Goal: Transaction & Acquisition: Purchase product/service

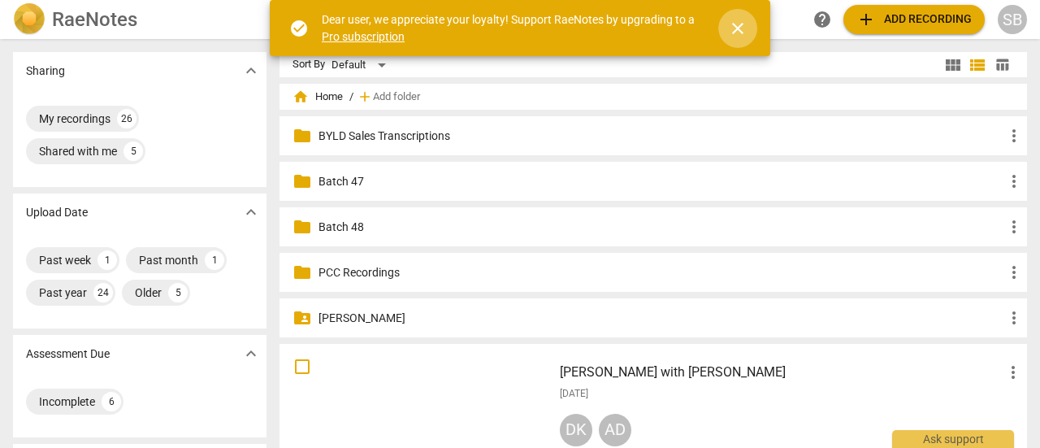
click at [735, 24] on span "close" at bounding box center [737, 28] width 19 height 19
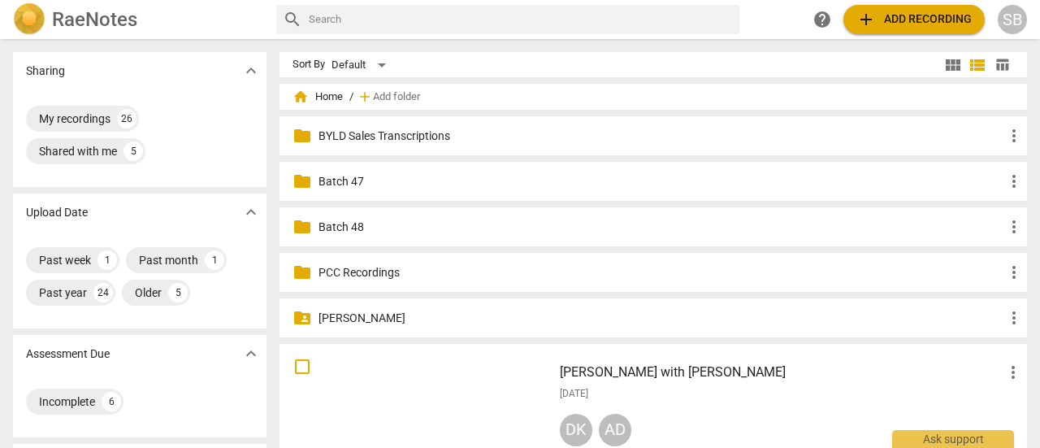
drag, startPoint x: 1003, startPoint y: 370, endPoint x: 765, endPoint y: 378, distance: 238.1
click at [765, 378] on h3 "[PERSON_NAME] with [PERSON_NAME]" at bounding box center [782, 371] width 444 height 19
click at [890, 19] on span "add Add recording" at bounding box center [913, 19] width 115 height 19
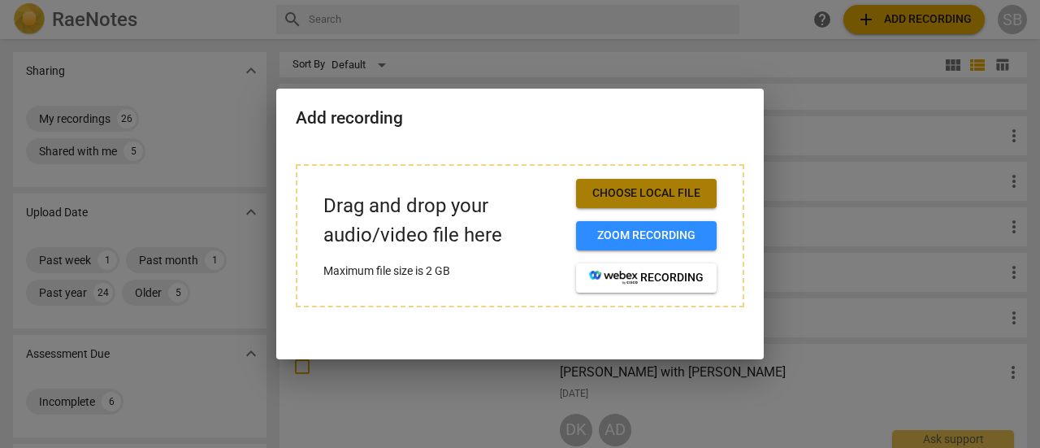
click at [676, 196] on span "Choose local file" at bounding box center [646, 193] width 115 height 16
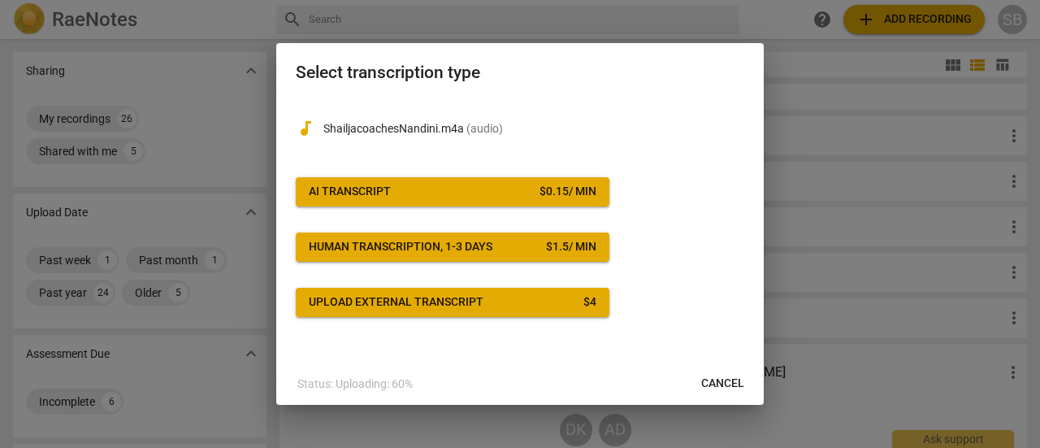
click at [481, 185] on span "AI Transcript $ 0.15 / min" at bounding box center [453, 192] width 288 height 16
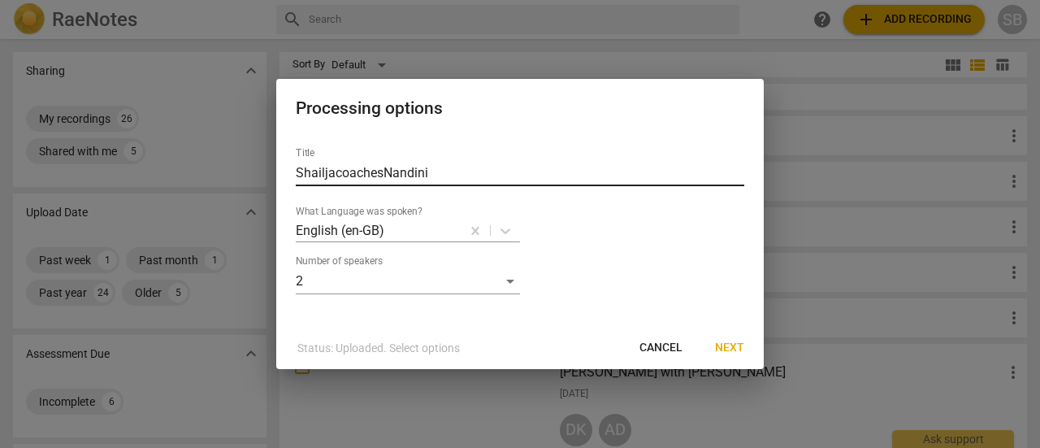
drag, startPoint x: 335, startPoint y: 171, endPoint x: 342, endPoint y: 182, distance: 12.8
click at [336, 171] on input "ShailjacoachesNandini" at bounding box center [520, 173] width 448 height 26
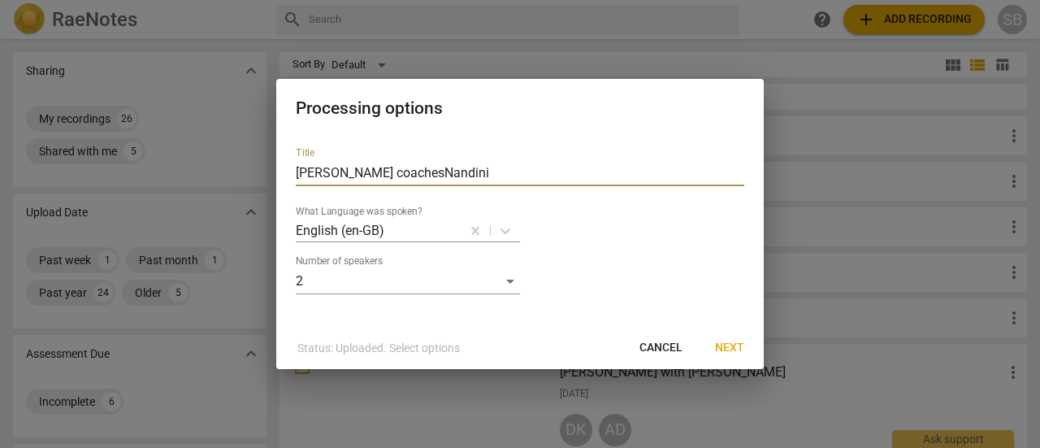
click at [387, 171] on input "[PERSON_NAME] coachesNandini" at bounding box center [520, 173] width 448 height 26
type input "[PERSON_NAME] coaching [PERSON_NAME]"
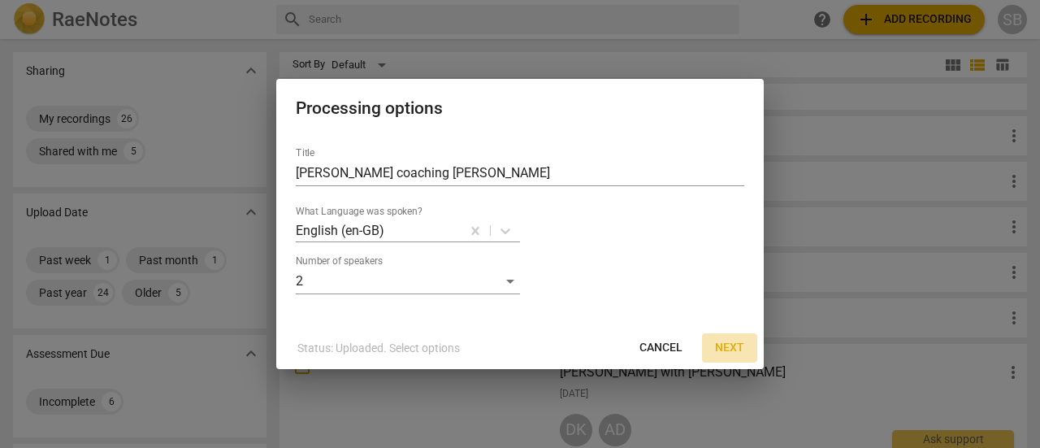
click at [732, 349] on span "Next" at bounding box center [729, 348] width 29 height 16
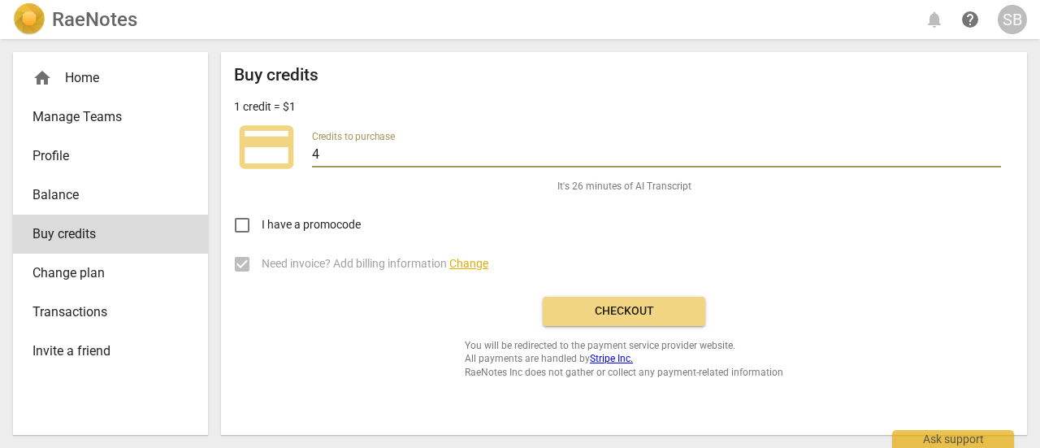
click at [452, 151] on input "4" at bounding box center [656, 156] width 689 height 24
type input "20"
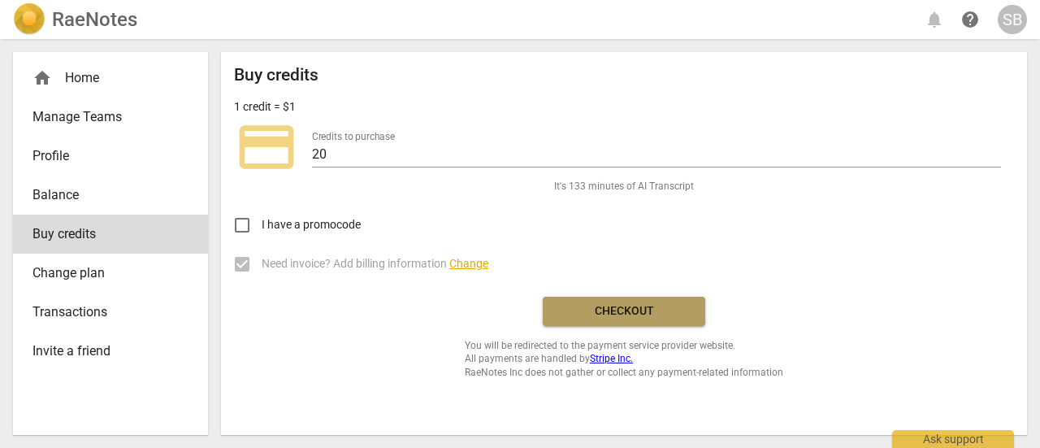
click at [601, 321] on button "Checkout" at bounding box center [624, 311] width 162 height 29
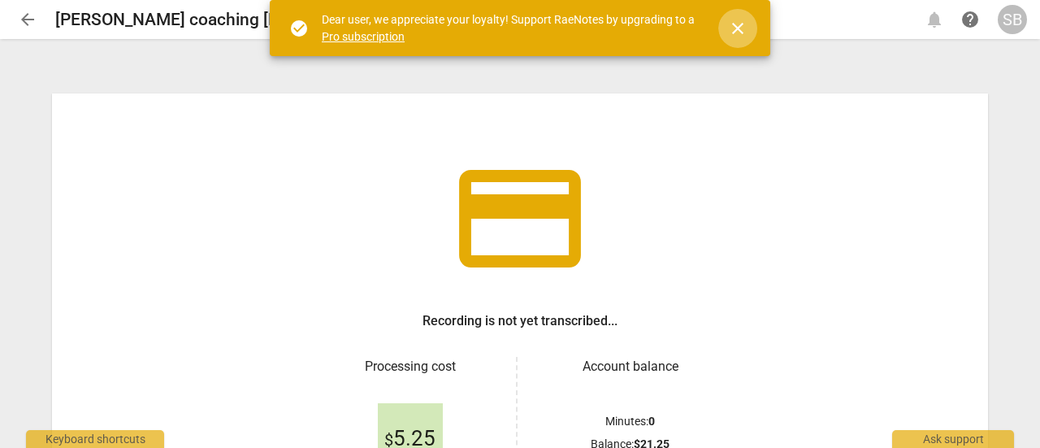
click at [743, 21] on span "close" at bounding box center [737, 28] width 19 height 19
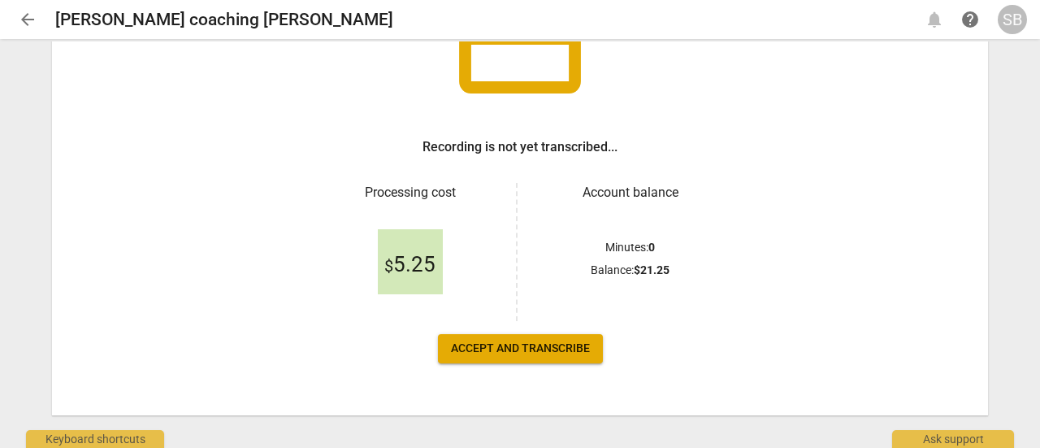
scroll to position [193, 0]
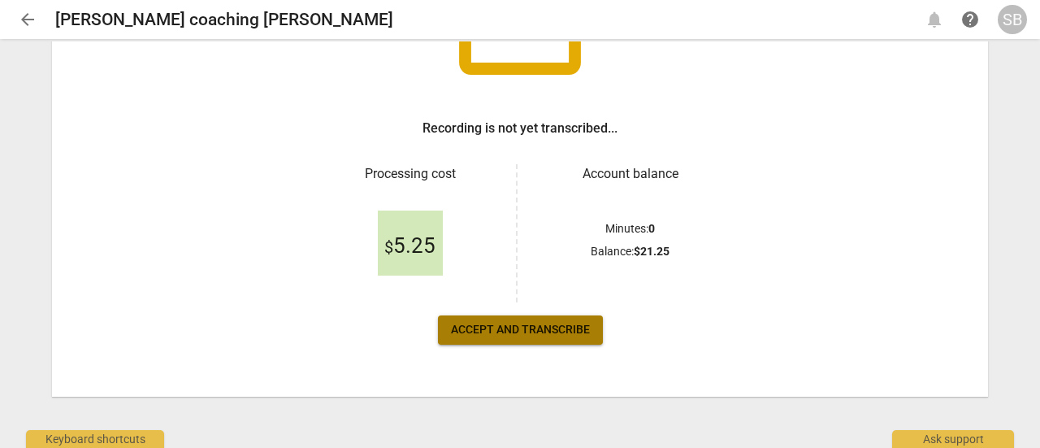
click at [554, 336] on span "Accept and transcribe" at bounding box center [520, 330] width 139 height 16
